Goal: Task Accomplishment & Management: Manage account settings

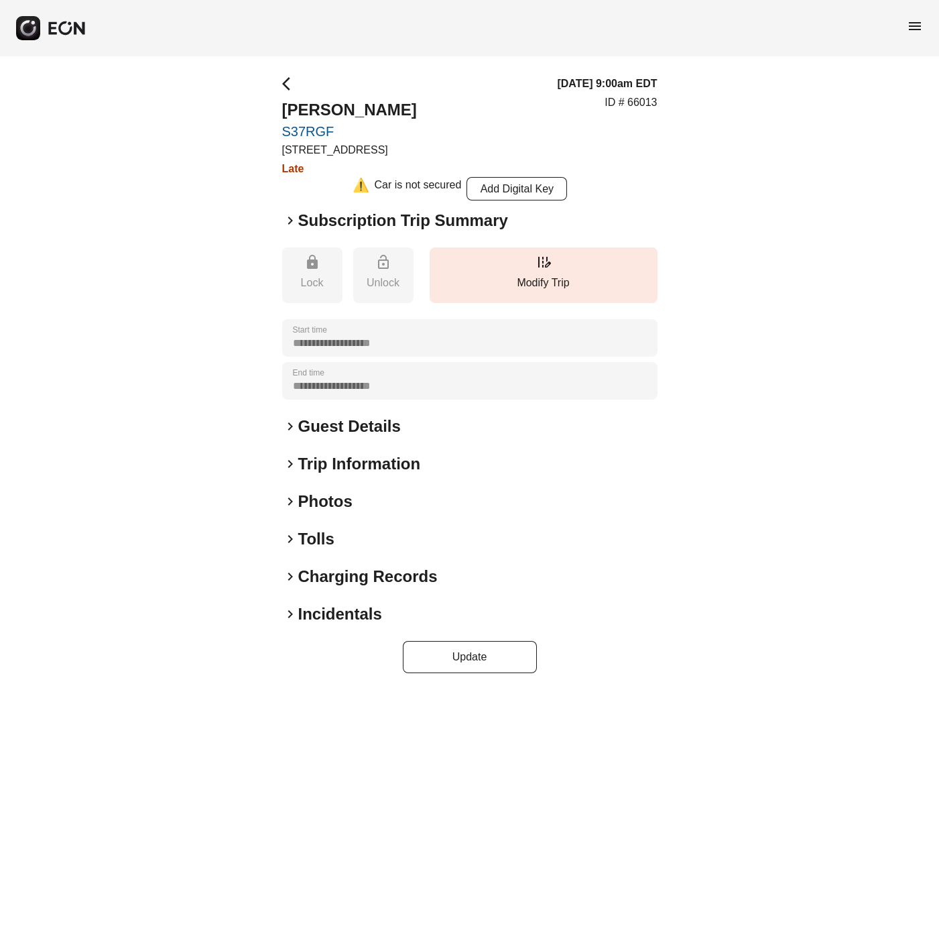
click at [286, 536] on span "keyboard_arrow_right" at bounding box center [290, 539] width 16 height 16
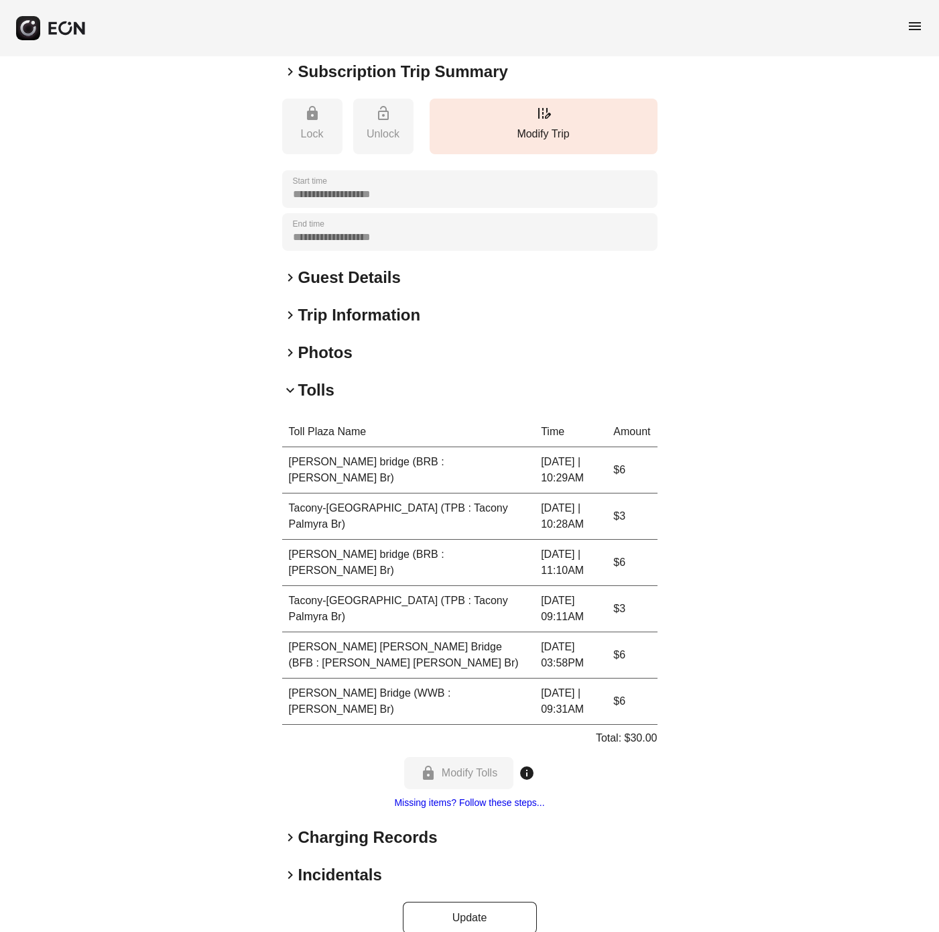
scroll to position [172, 0]
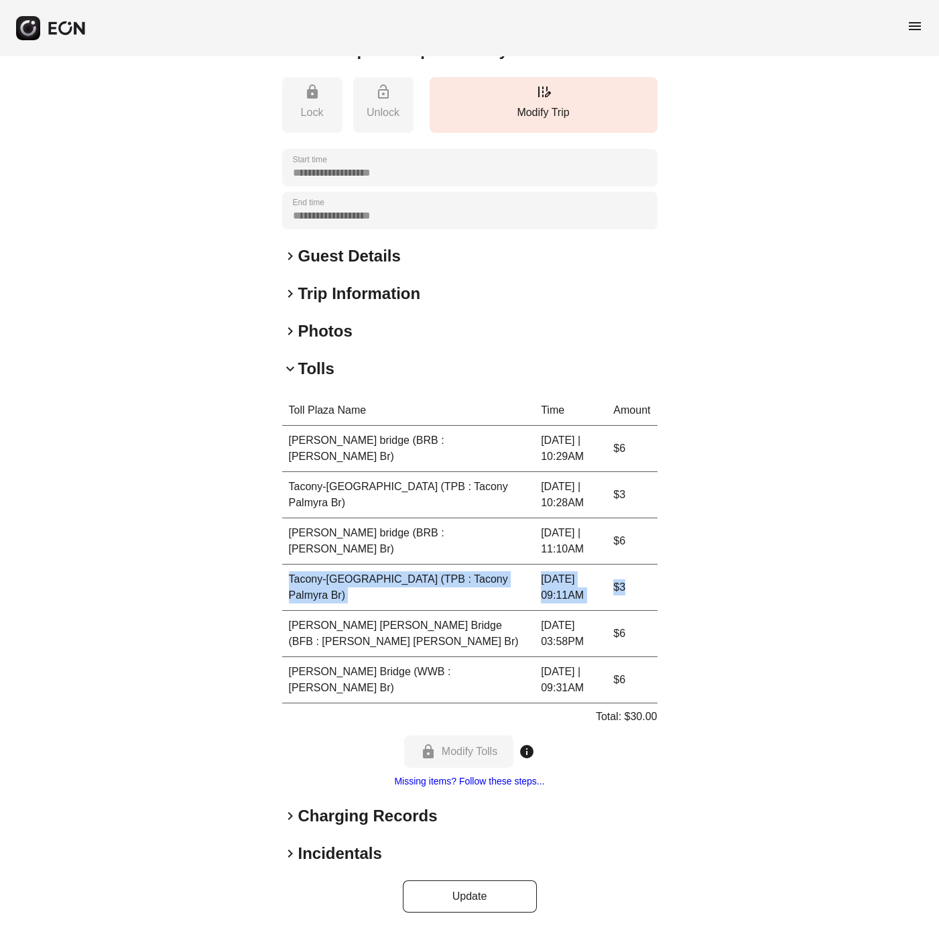
drag, startPoint x: 284, startPoint y: 575, endPoint x: 638, endPoint y: 595, distance: 354.6
click at [638, 595] on tr "Tacony-[GEOGRAPHIC_DATA] (TPB : Tacony Palmyra Br) [DATE] 09:11AM $3" at bounding box center [469, 588] width 375 height 46
copy tr "Tacony-[GEOGRAPHIC_DATA] (TPB : Tacony Palmyra Br) [DATE] 09:11AM $3"
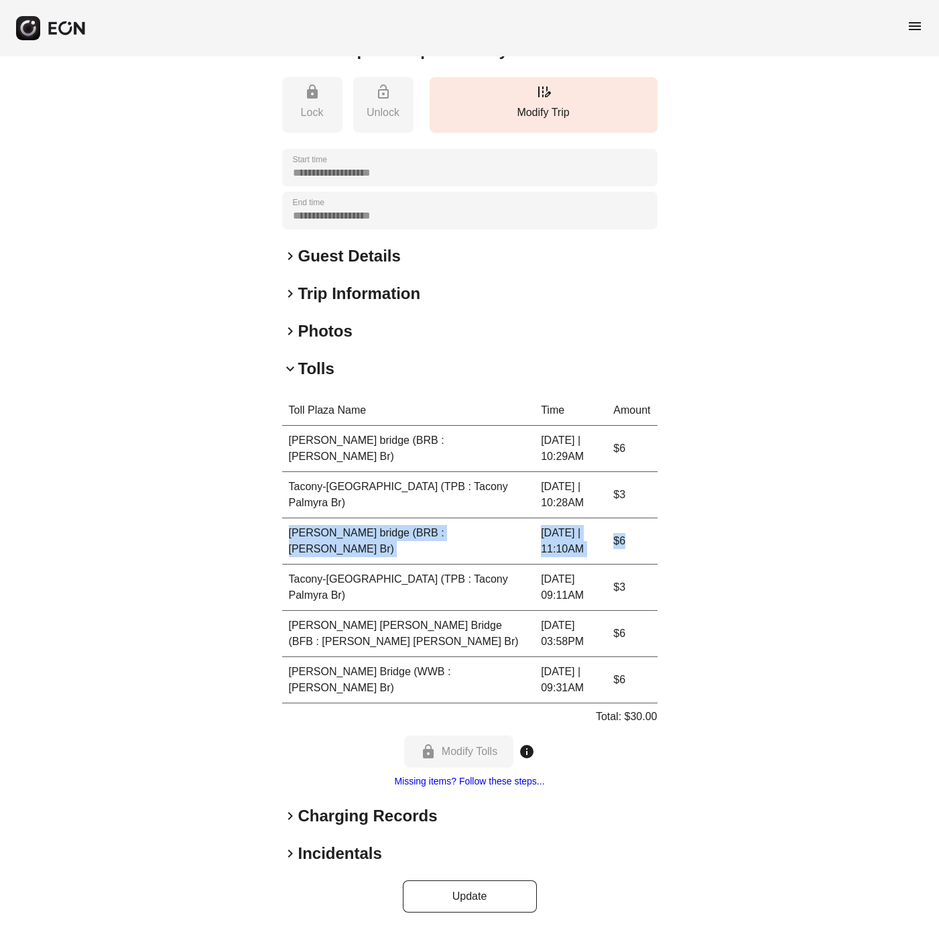
drag, startPoint x: 284, startPoint y: 539, endPoint x: 636, endPoint y: 545, distance: 352.1
click at [636, 545] on tr "[PERSON_NAME] bridge (BRB : [PERSON_NAME] Br) [DATE] | 11:10AM $6" at bounding box center [469, 541] width 375 height 46
copy tr "[PERSON_NAME] bridge (BRB : [PERSON_NAME] Br) [DATE] | 11:10AM $6"
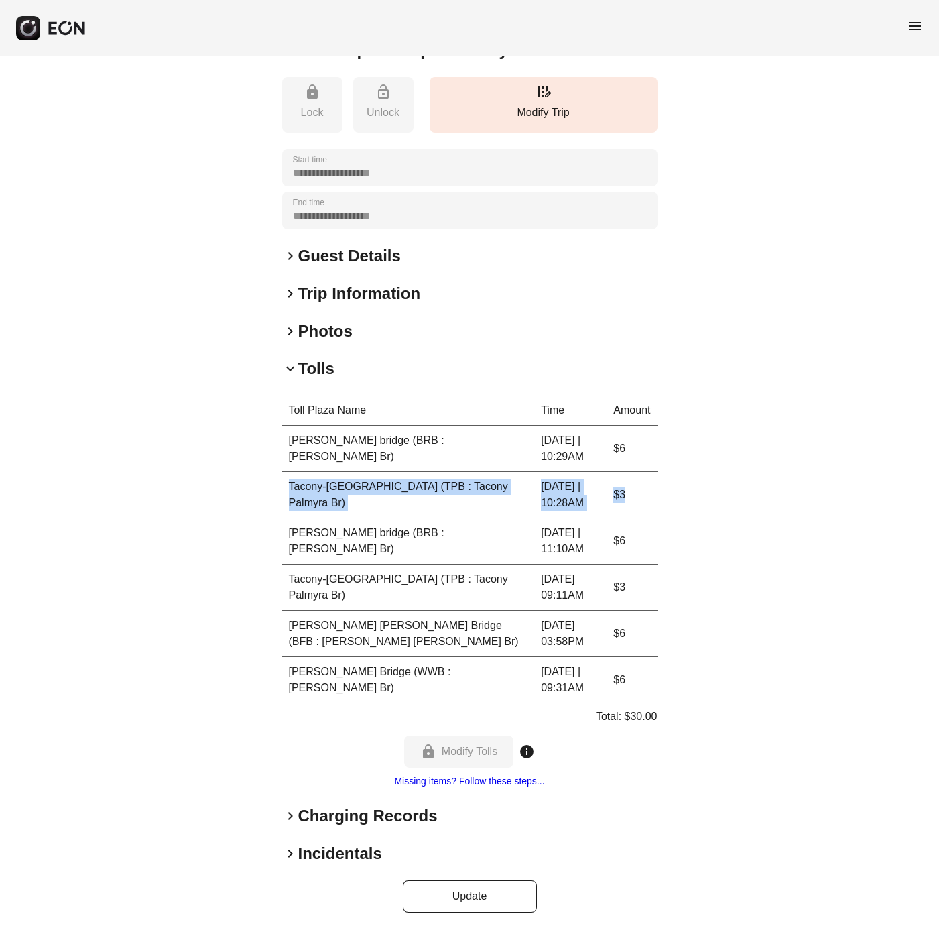
drag, startPoint x: 284, startPoint y: 481, endPoint x: 640, endPoint y: 487, distance: 355.4
click at [640, 487] on tr "Tacony-[GEOGRAPHIC_DATA] (TPB : Tacony Palmyra Br) [DATE] | 10:28AM $3" at bounding box center [469, 495] width 375 height 46
copy tr "Tacony-[GEOGRAPHIC_DATA] (TPB : Tacony Palmyra Br) [DATE] | 10:28AM $3"
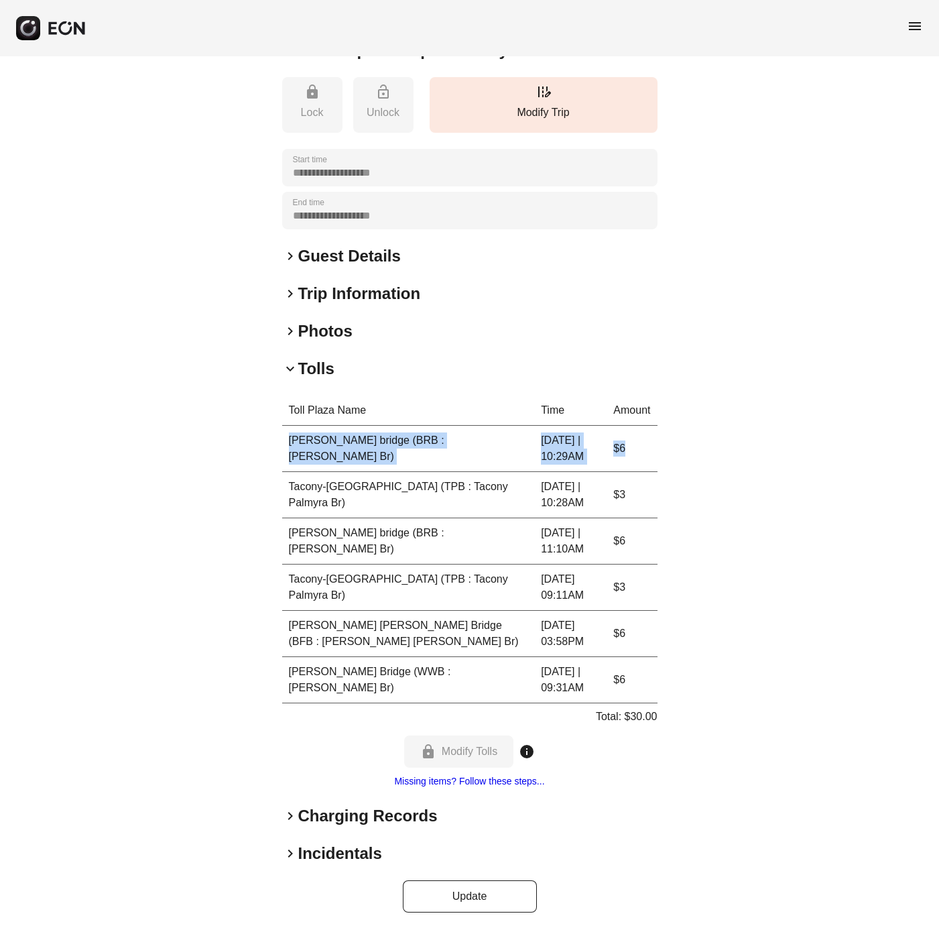
drag, startPoint x: 286, startPoint y: 445, endPoint x: 644, endPoint y: 433, distance: 358.9
click at [644, 433] on tr "[PERSON_NAME] bridge (BRB : [PERSON_NAME] Br) [DATE] | 10:29AM $6" at bounding box center [469, 449] width 375 height 46
copy tr "[PERSON_NAME] bridge (BRB : [PERSON_NAME] Br) [DATE] | 10:29AM $6"
